Goal: Task Accomplishment & Management: Manage account settings

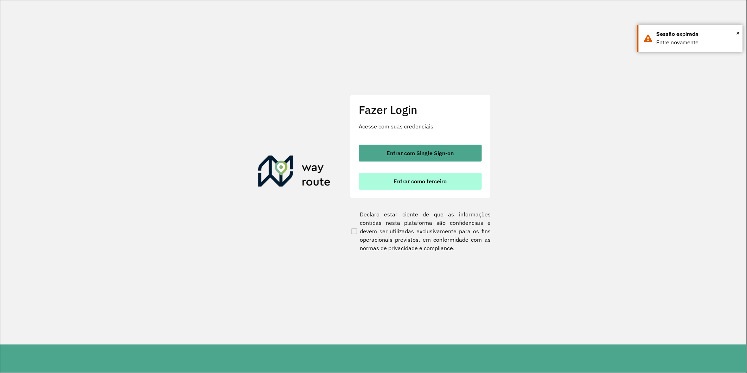
click at [437, 185] on button "Entrar como terceiro" at bounding box center [420, 181] width 123 height 17
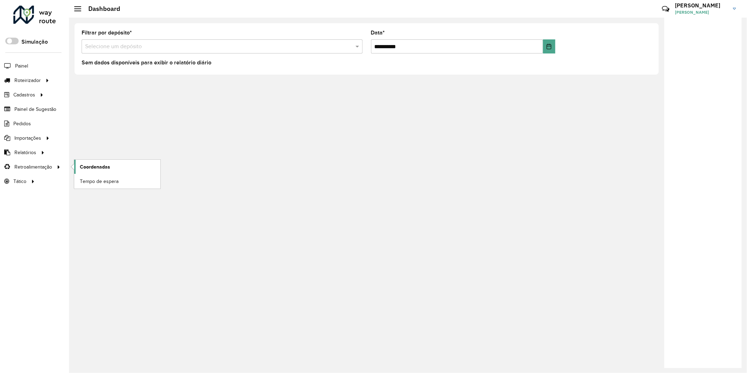
click at [101, 167] on span "Coordenadas" at bounding box center [95, 166] width 30 height 7
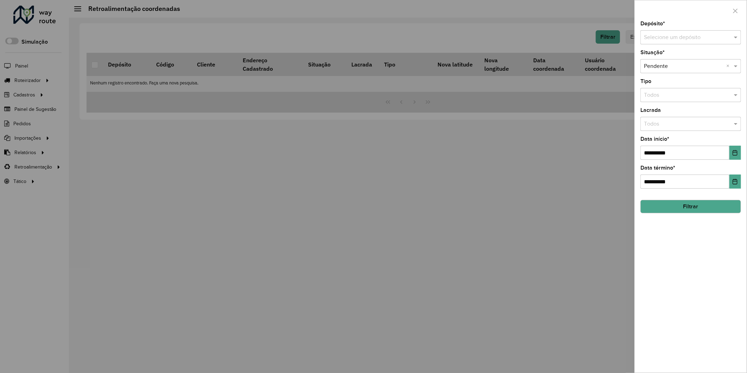
click at [674, 38] on input "text" at bounding box center [683, 37] width 79 height 8
click at [675, 56] on span "Disbecol - Matriz" at bounding box center [664, 58] width 41 height 6
click at [691, 211] on button "Filtrar" at bounding box center [690, 206] width 101 height 13
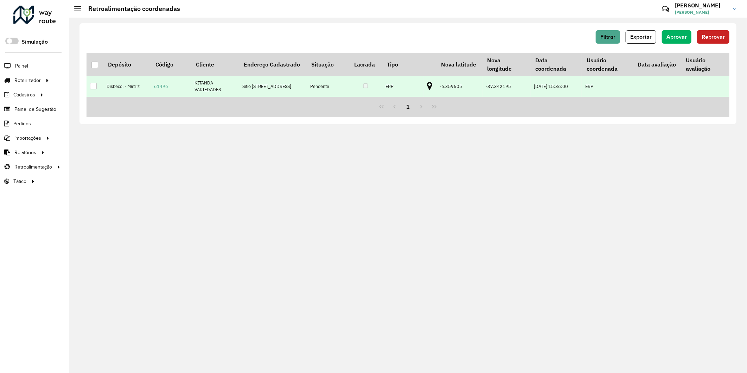
drag, startPoint x: 91, startPoint y: 89, endPoint x: 158, endPoint y: 103, distance: 68.1
click at [92, 89] on div at bounding box center [93, 86] width 7 height 7
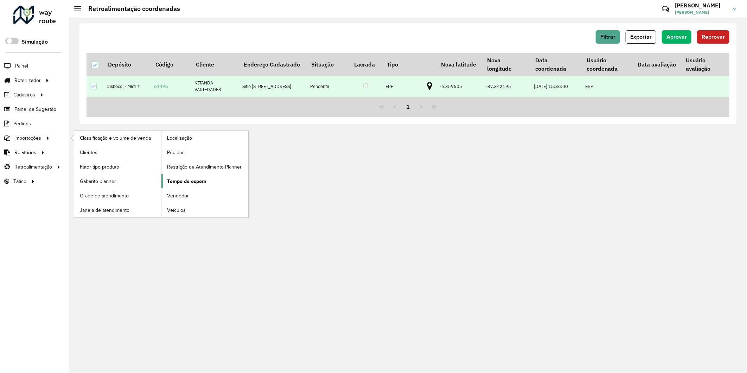
click at [197, 180] on span "Tempo de espera" at bounding box center [186, 181] width 39 height 7
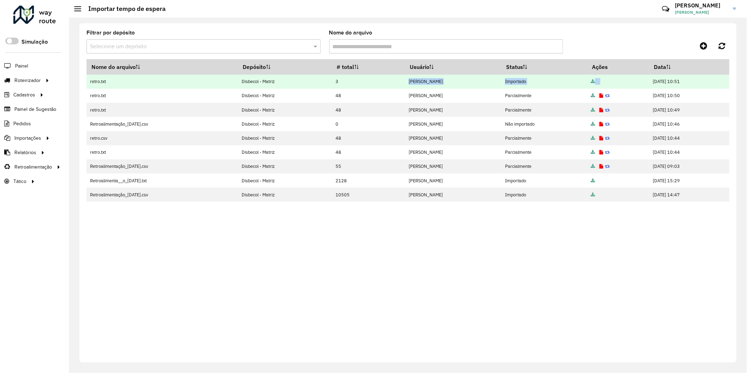
drag, startPoint x: 348, startPoint y: 82, endPoint x: 617, endPoint y: 76, distance: 268.4
click at [617, 76] on tr "retro.txt Disbecol - Matriz 3 [PERSON_NAME] Importado [DATE] 10:51" at bounding box center [408, 82] width 643 height 14
drag, startPoint x: 617, startPoint y: 76, endPoint x: 660, endPoint y: 80, distance: 43.8
click at [660, 80] on td "[DATE] 10:51" at bounding box center [689, 82] width 80 height 14
click at [587, 82] on td at bounding box center [618, 82] width 62 height 14
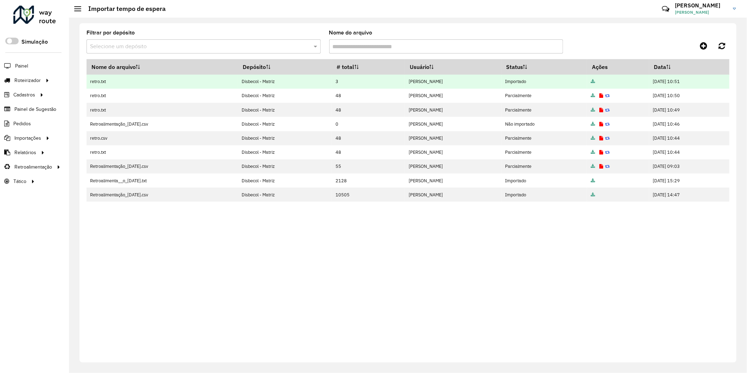
click at [591, 81] on icon at bounding box center [593, 81] width 4 height 5
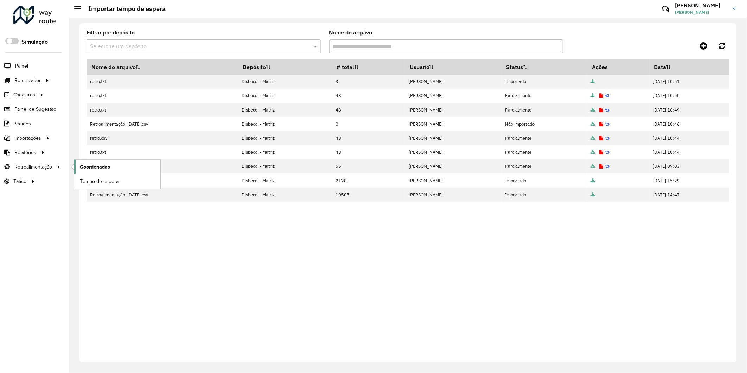
click at [100, 168] on span "Coordenadas" at bounding box center [95, 166] width 30 height 7
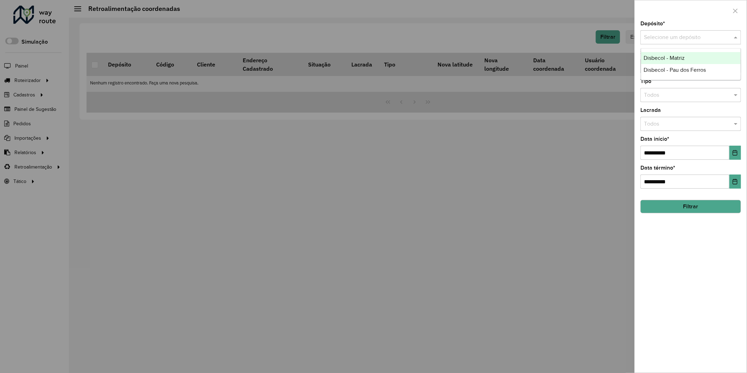
click at [667, 40] on input "text" at bounding box center [683, 37] width 79 height 8
click at [666, 58] on span "Disbecol - Matriz" at bounding box center [664, 58] width 41 height 6
click at [680, 211] on button "Filtrar" at bounding box center [690, 206] width 101 height 13
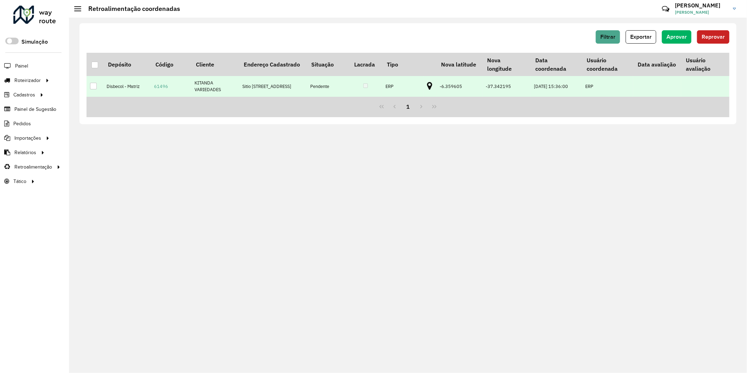
click at [97, 88] on td at bounding box center [95, 86] width 17 height 20
click at [89, 90] on td at bounding box center [95, 86] width 17 height 20
click at [92, 89] on div at bounding box center [93, 86] width 7 height 7
click at [677, 40] on button "Aprovar" at bounding box center [677, 36] width 30 height 13
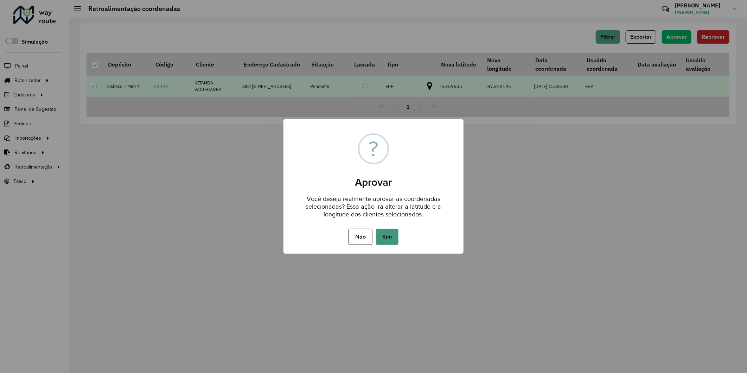
click at [382, 238] on button "Sim" at bounding box center [387, 237] width 23 height 16
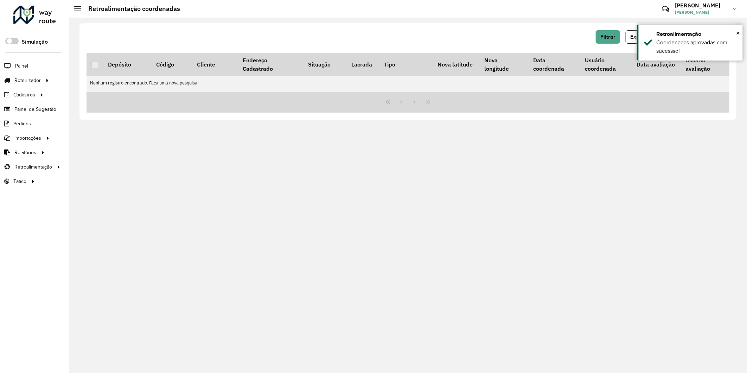
drag, startPoint x: 674, startPoint y: 172, endPoint x: 688, endPoint y: 49, distance: 123.1
click at [674, 171] on div "Filtrar Exportar Aprovar Reprovar Depósito Código Cliente Endereço Cadastrado S…" at bounding box center [408, 195] width 678 height 355
click at [610, 37] on span "Filtrar" at bounding box center [607, 37] width 15 height 6
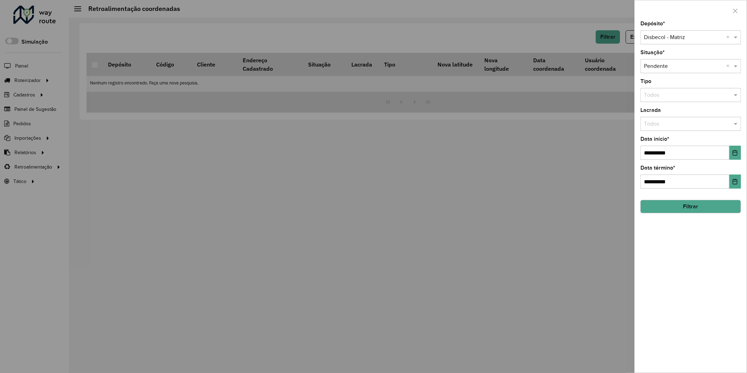
click at [659, 37] on input "text" at bounding box center [683, 37] width 79 height 8
click at [663, 59] on span "Disbecol - Pau dos Ferros" at bounding box center [675, 58] width 62 height 6
click at [646, 155] on input "**********" at bounding box center [684, 153] width 89 height 14
click at [654, 155] on input "**********" at bounding box center [684, 153] width 89 height 14
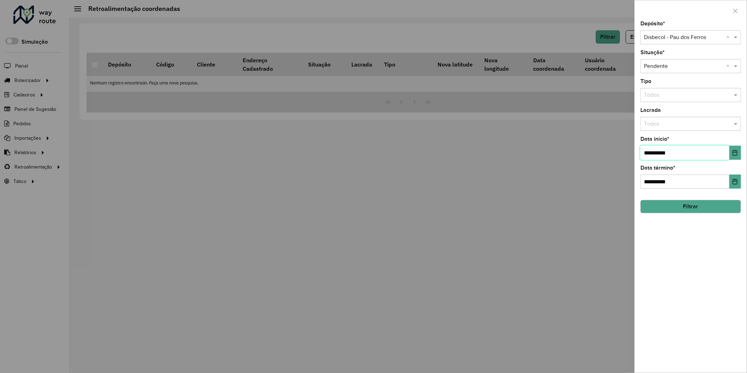
click at [654, 155] on input "**********" at bounding box center [684, 153] width 89 height 14
type input "**********"
click at [685, 206] on button "Filtrar" at bounding box center [690, 206] width 101 height 13
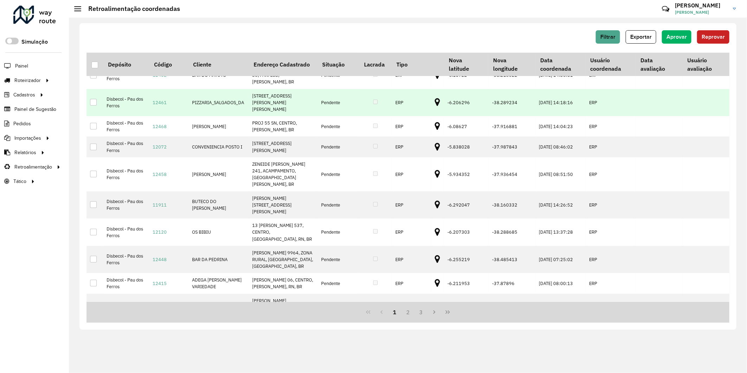
scroll to position [313, 0]
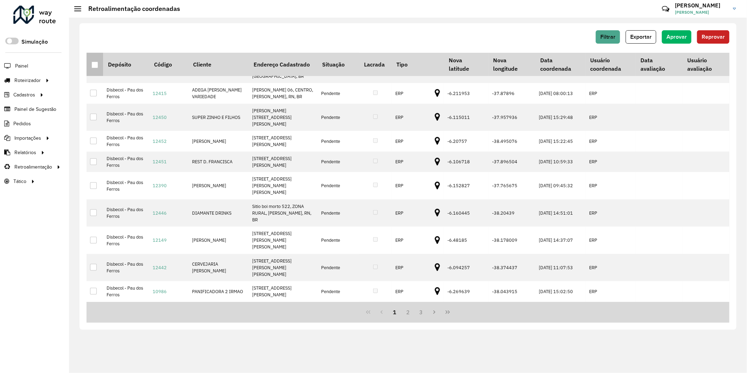
click at [95, 62] on div at bounding box center [94, 65] width 7 height 7
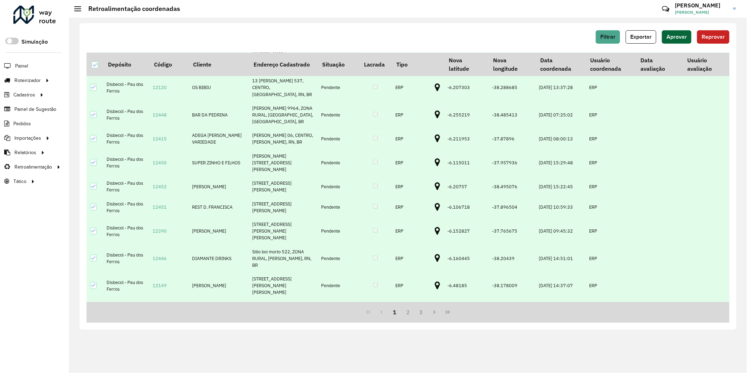
scroll to position [156, 0]
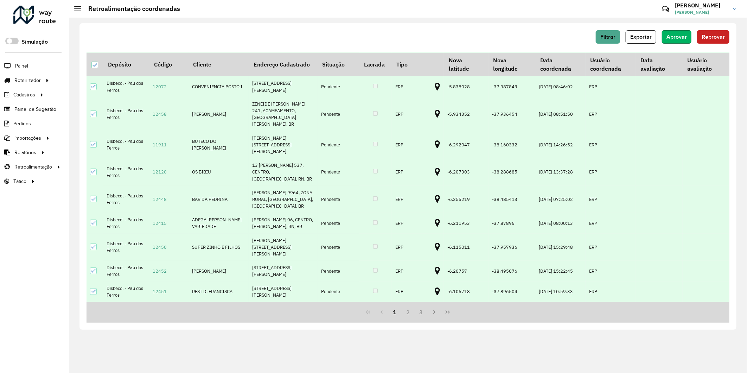
click at [680, 37] on span "Aprovar" at bounding box center [676, 37] width 20 height 6
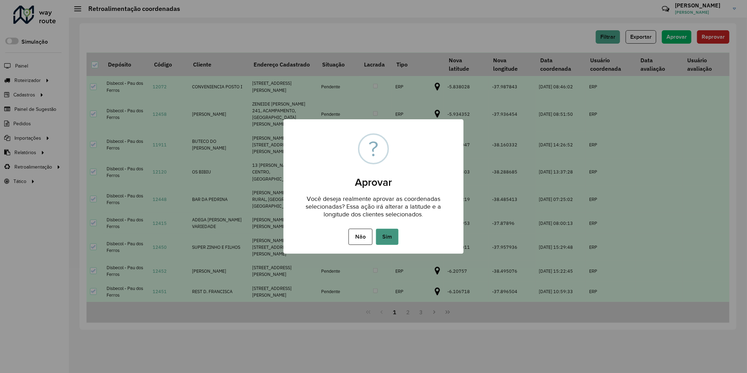
click at [387, 241] on button "Sim" at bounding box center [387, 237] width 23 height 16
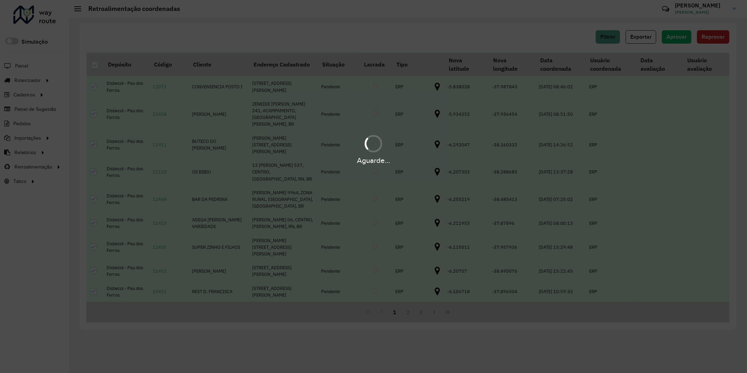
scroll to position [0, 0]
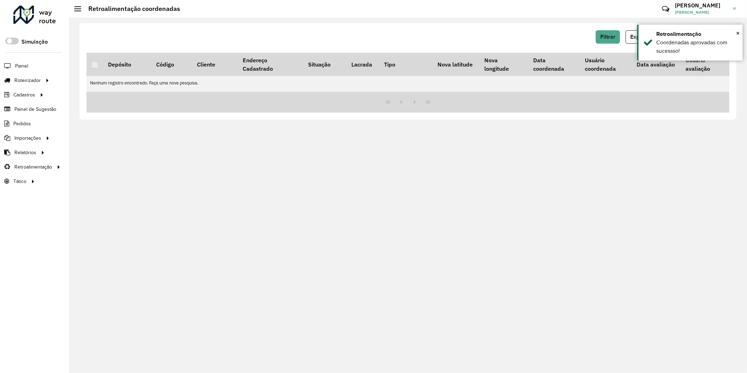
click at [499, 117] on div "Filtrar Exportar Aprovar Reprovar Depósito Código Cliente Endereço Cadastrado S…" at bounding box center [407, 71] width 657 height 96
click at [738, 32] on span "×" at bounding box center [738, 33] width 4 height 8
